Goal: Navigation & Orientation: Find specific page/section

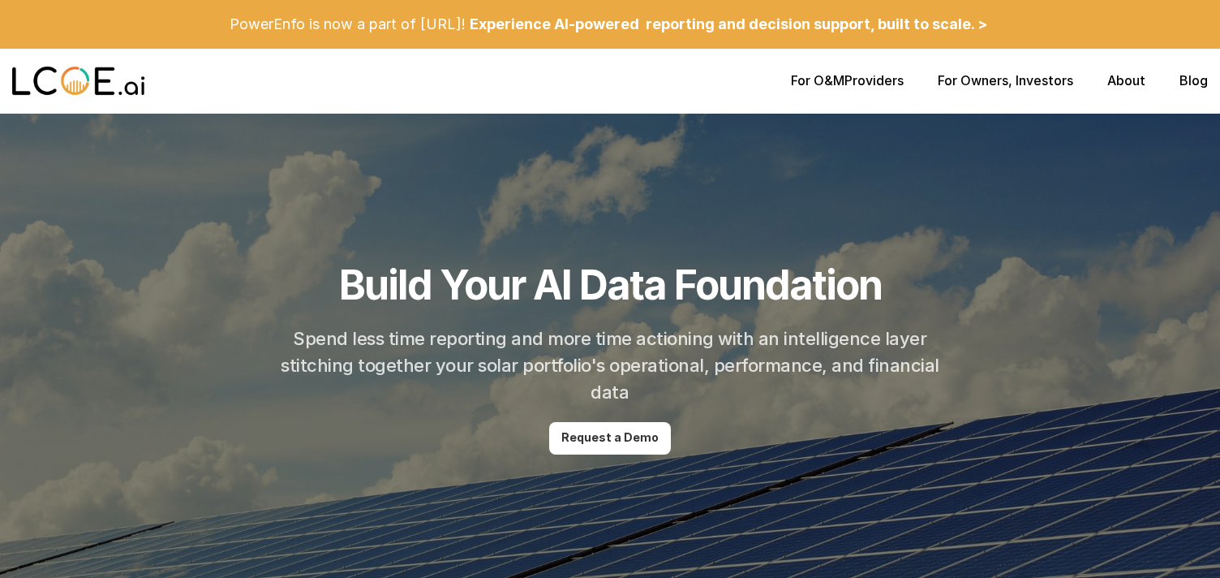
click at [1116, 84] on link "About" at bounding box center [1127, 80] width 38 height 16
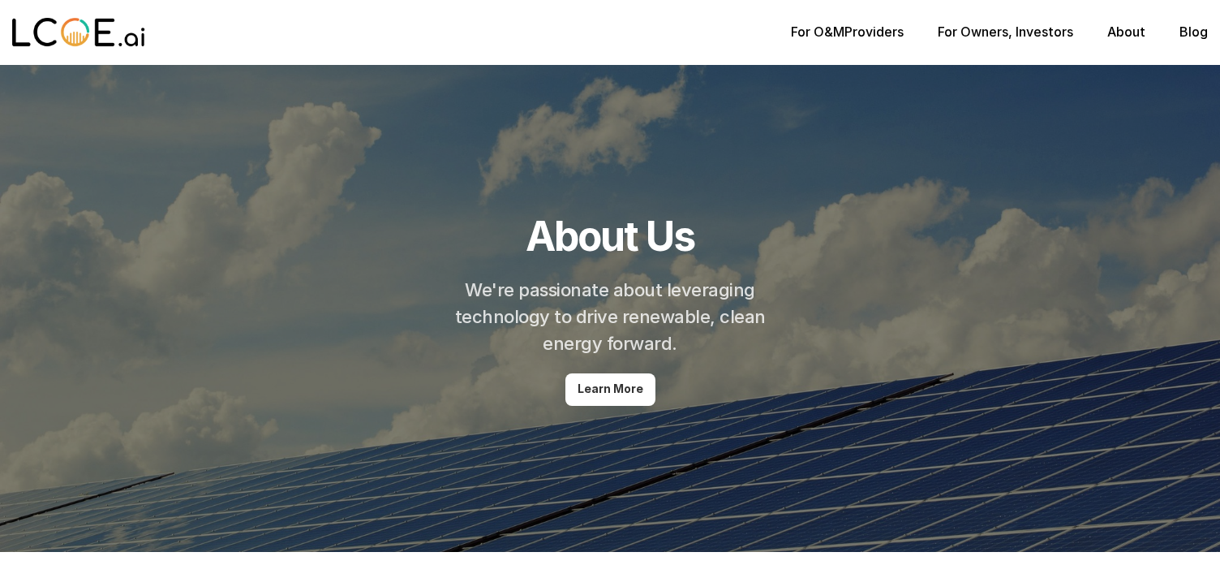
click at [1122, 28] on link "About" at bounding box center [1127, 32] width 38 height 16
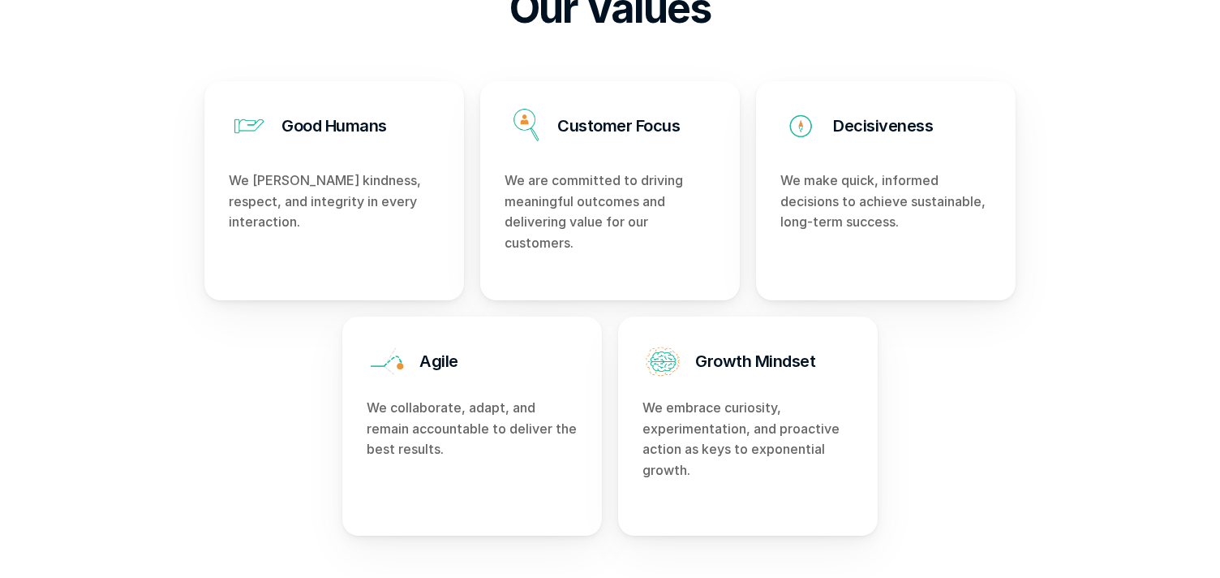
scroll to position [656, 0]
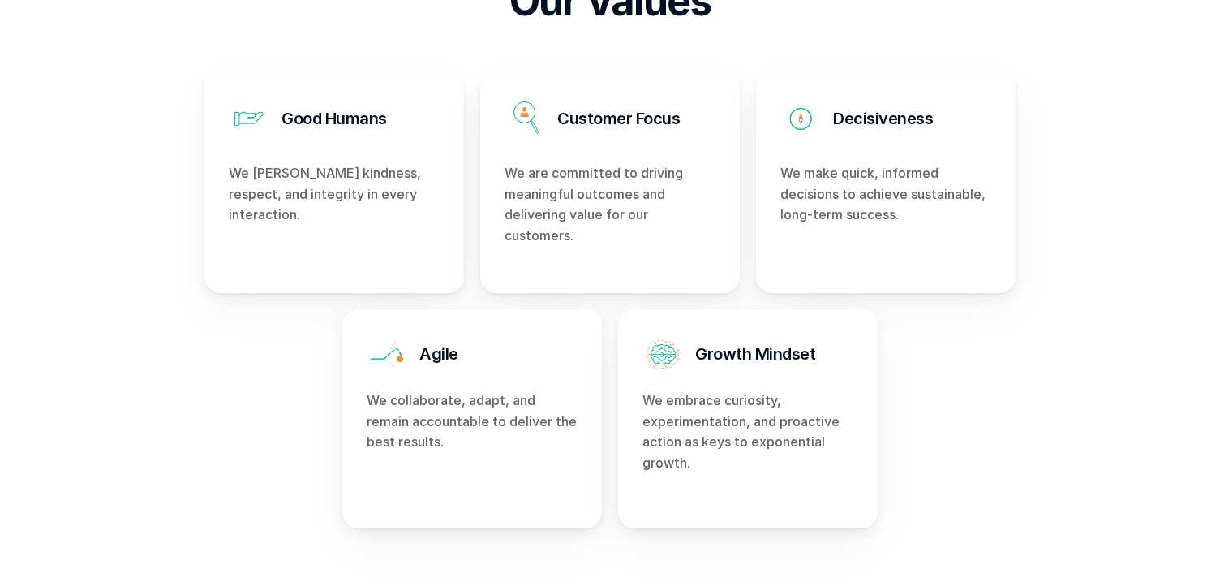
click at [1119, 436] on div "Our Values Good Humans We [PERSON_NAME] kindness, respect, and integrity in eve…" at bounding box center [610, 252] width 1220 height 714
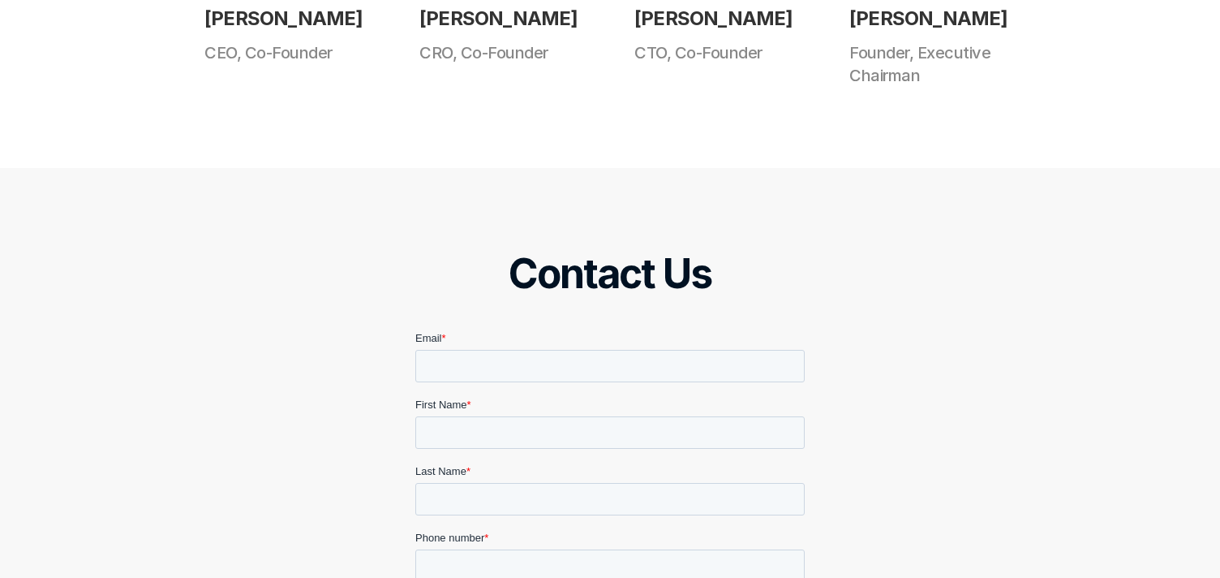
scroll to position [1912, 0]
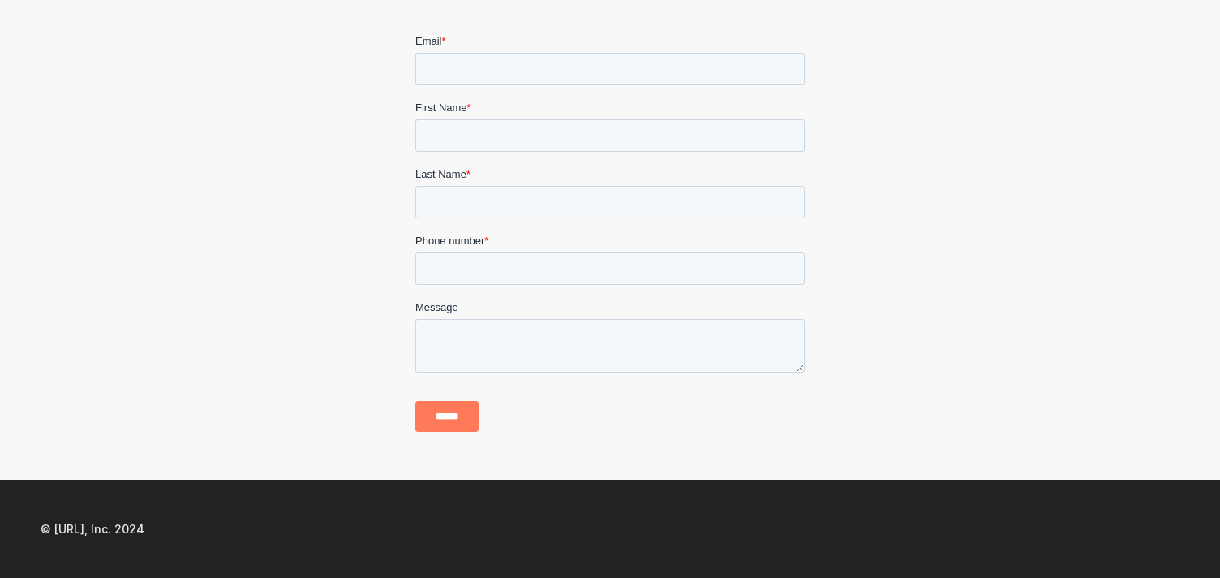
click at [1010, 356] on div "Contact Us" at bounding box center [610, 175] width 1220 height 609
click at [993, 299] on div "Contact Us" at bounding box center [610, 175] width 1220 height 609
